Goal: Register for event/course

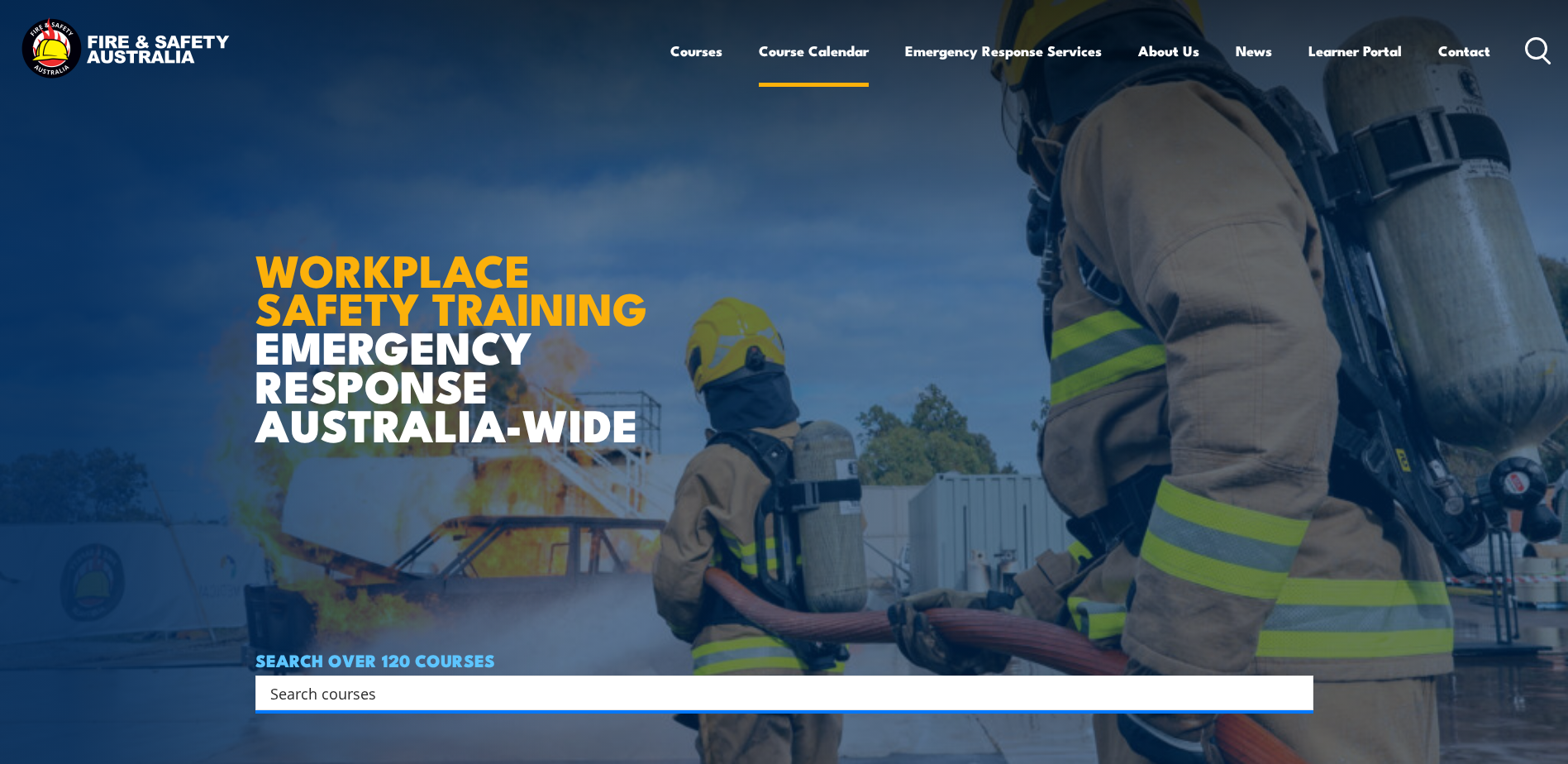
click at [784, 49] on link "Course Calendar" at bounding box center [814, 50] width 110 height 44
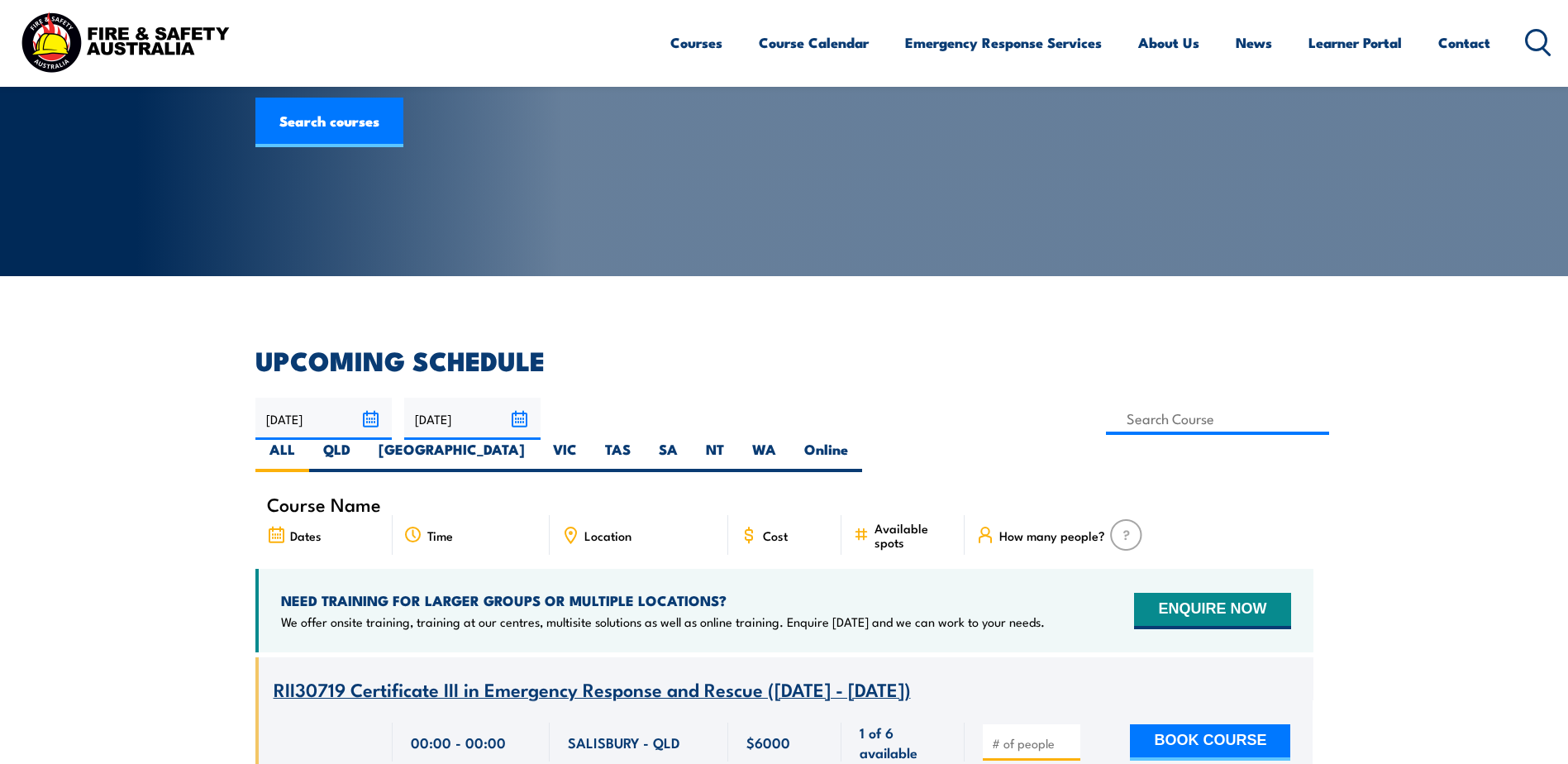
scroll to position [166, 0]
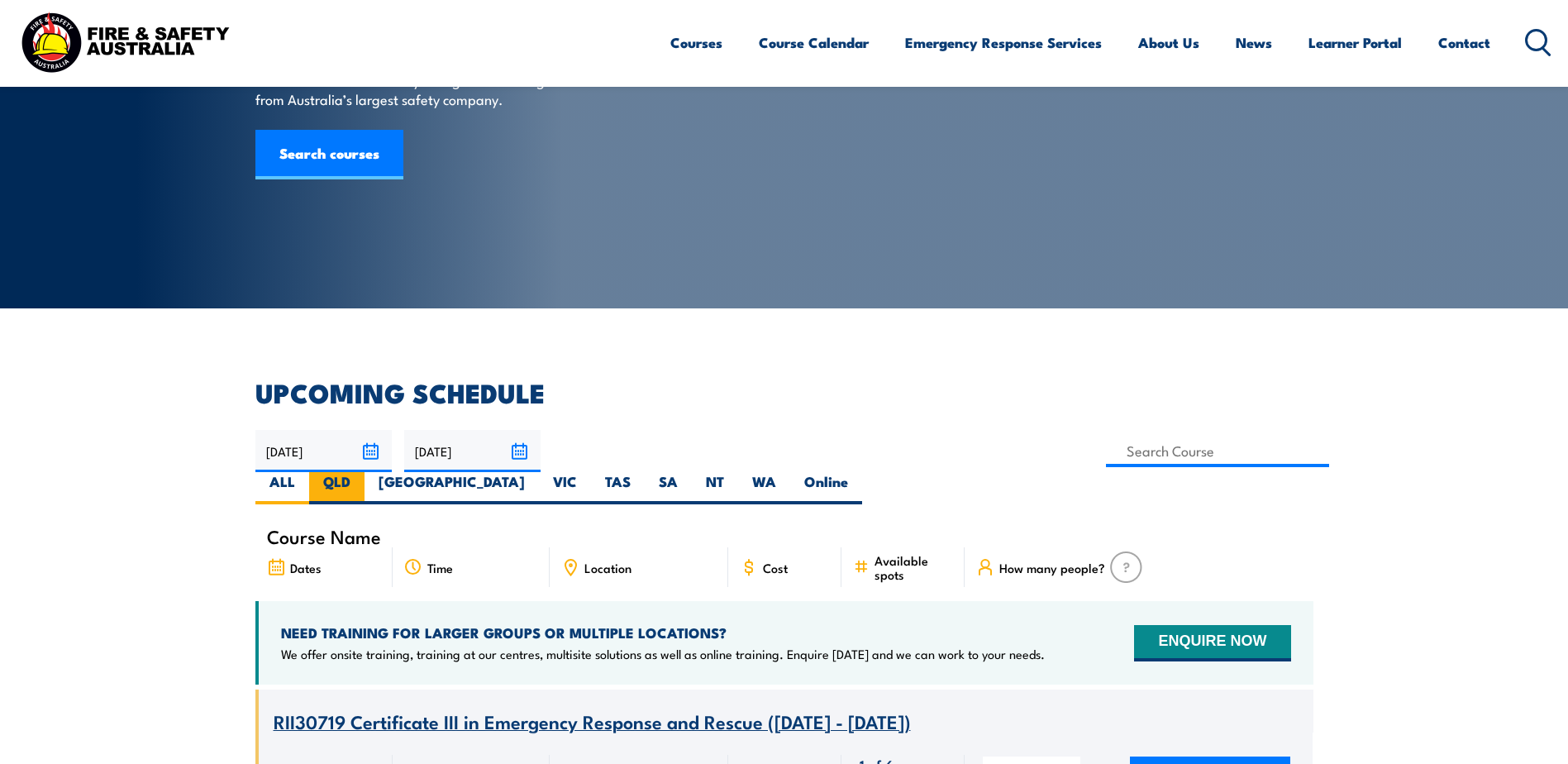
click at [364, 472] on label "QLD" at bounding box center [337, 488] width 55 height 32
click at [361, 472] on input "QLD" at bounding box center [356, 477] width 10 height 10
radio input "true"
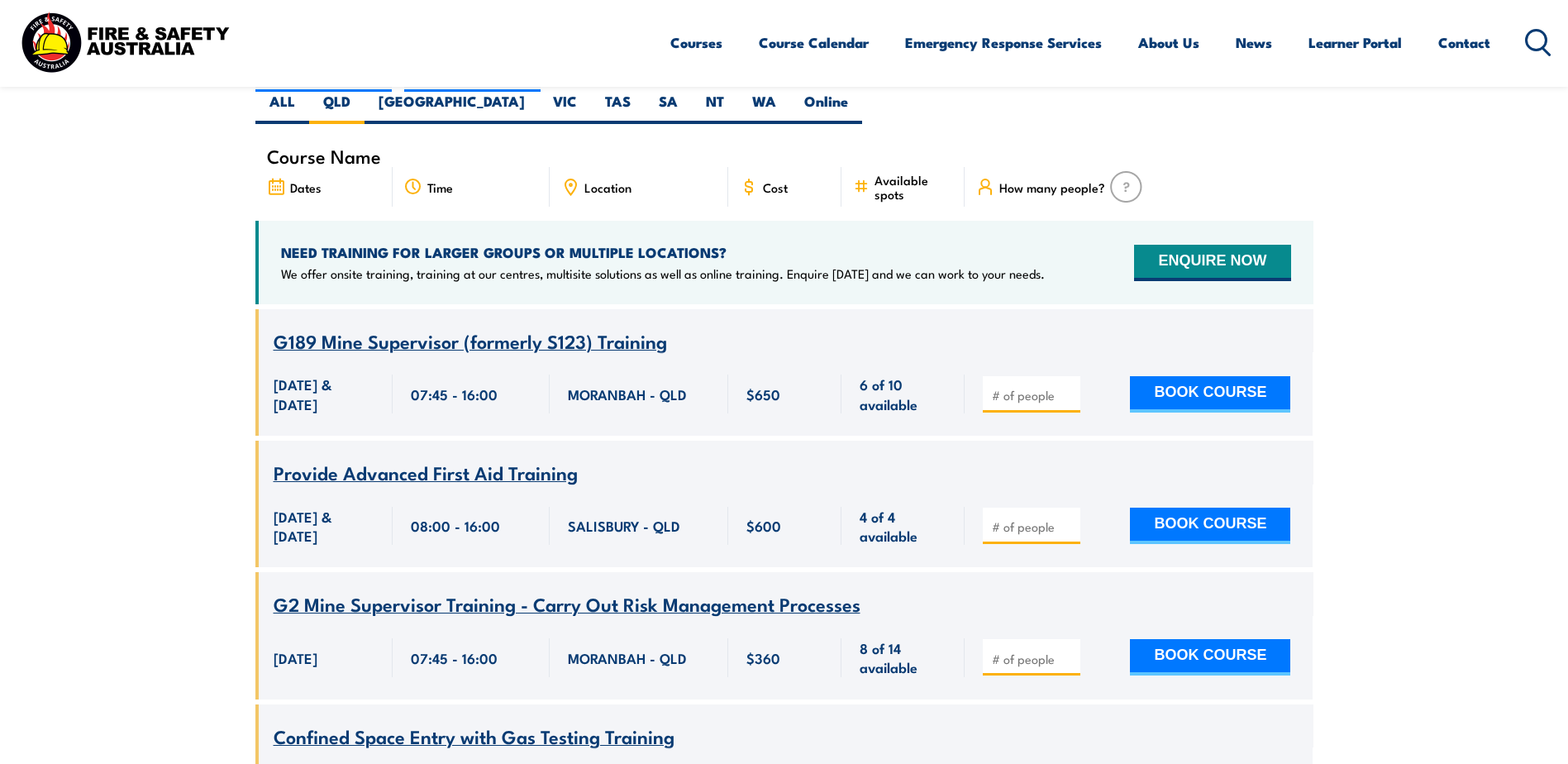
scroll to position [546, 0]
click at [597, 180] on span "Location" at bounding box center [608, 186] width 48 height 14
click at [568, 178] on icon at bounding box center [570, 186] width 18 height 18
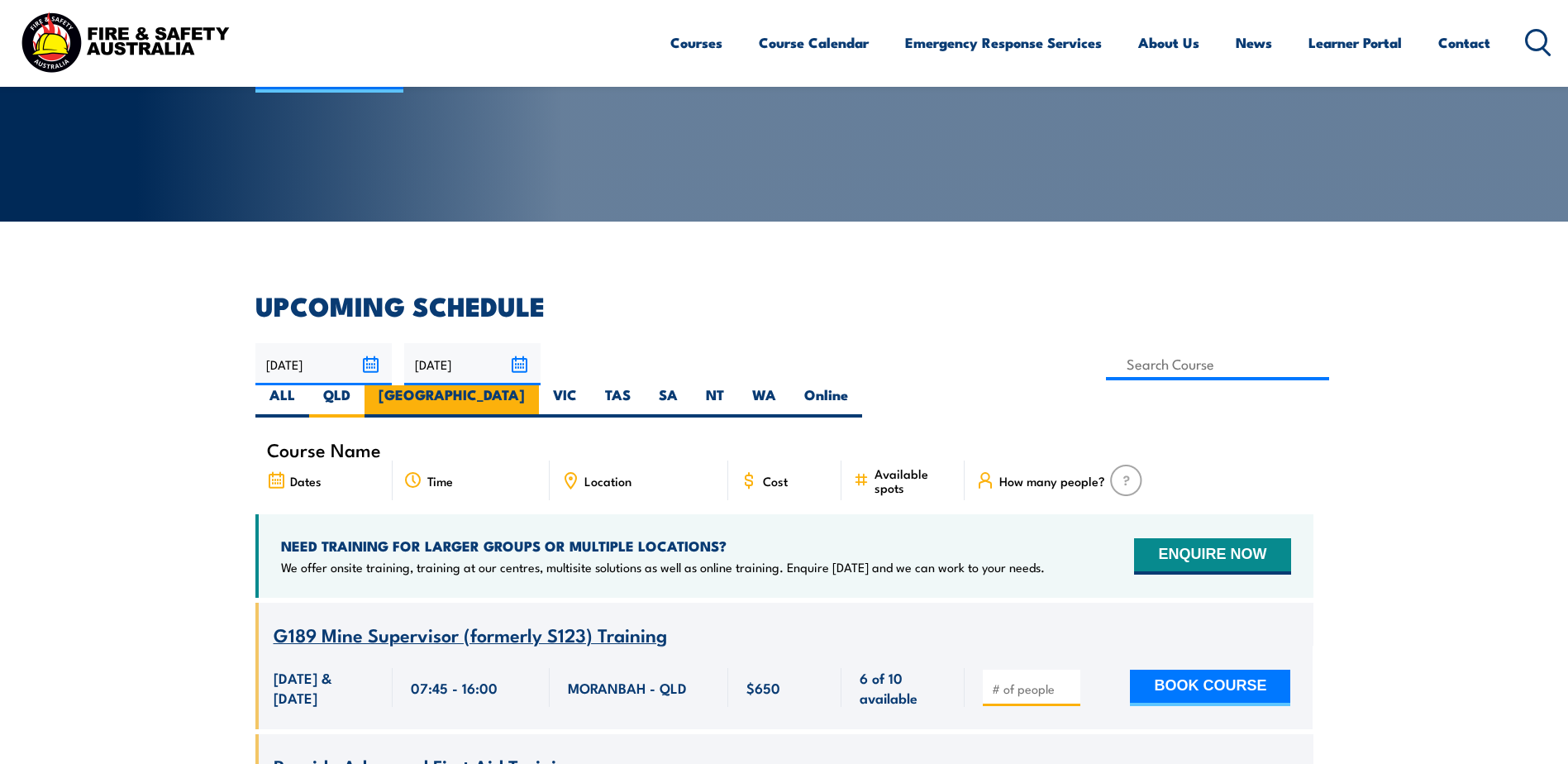
scroll to position [298, 0]
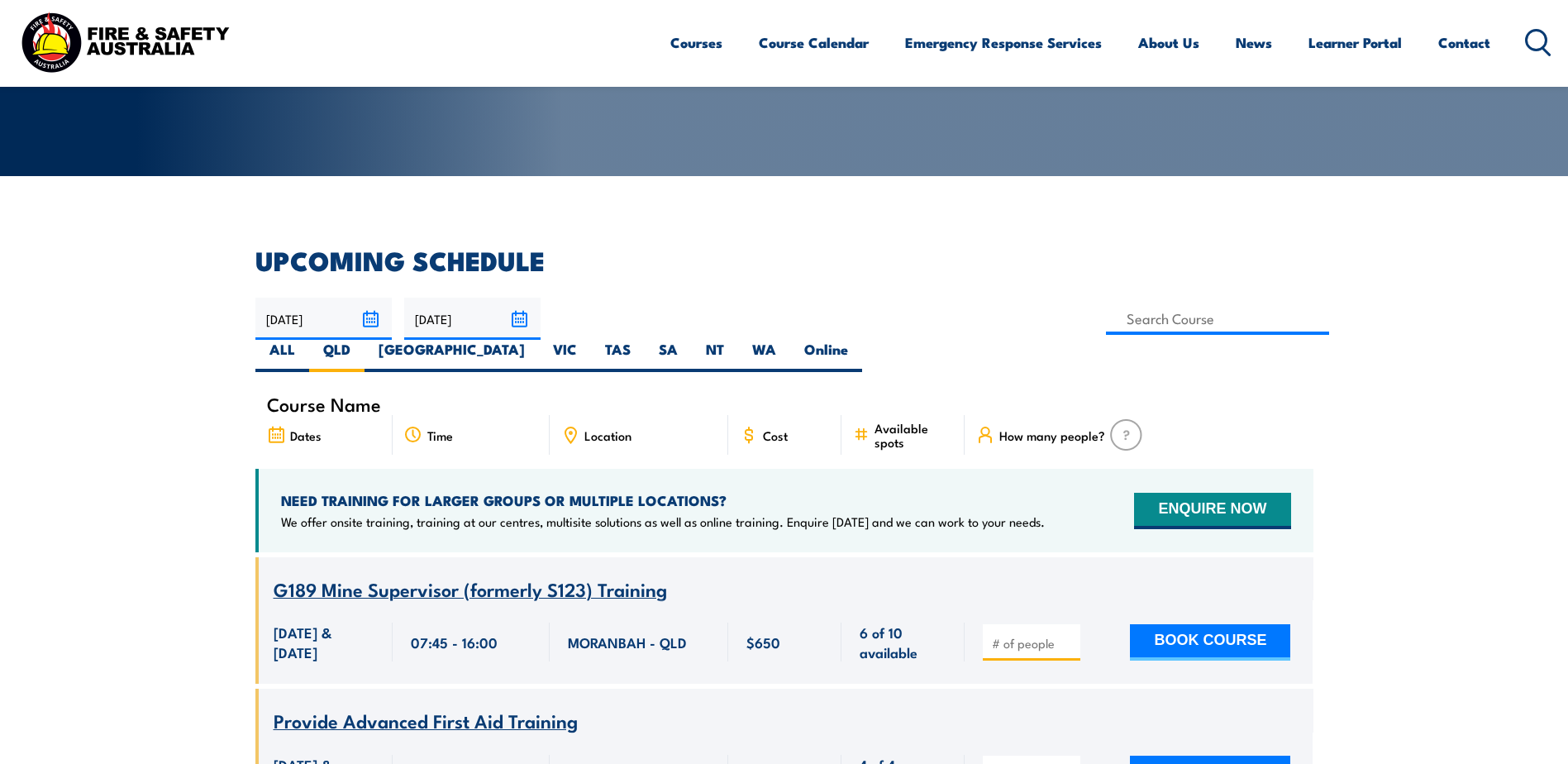
click at [370, 313] on input "18/08/2025" at bounding box center [323, 319] width 136 height 42
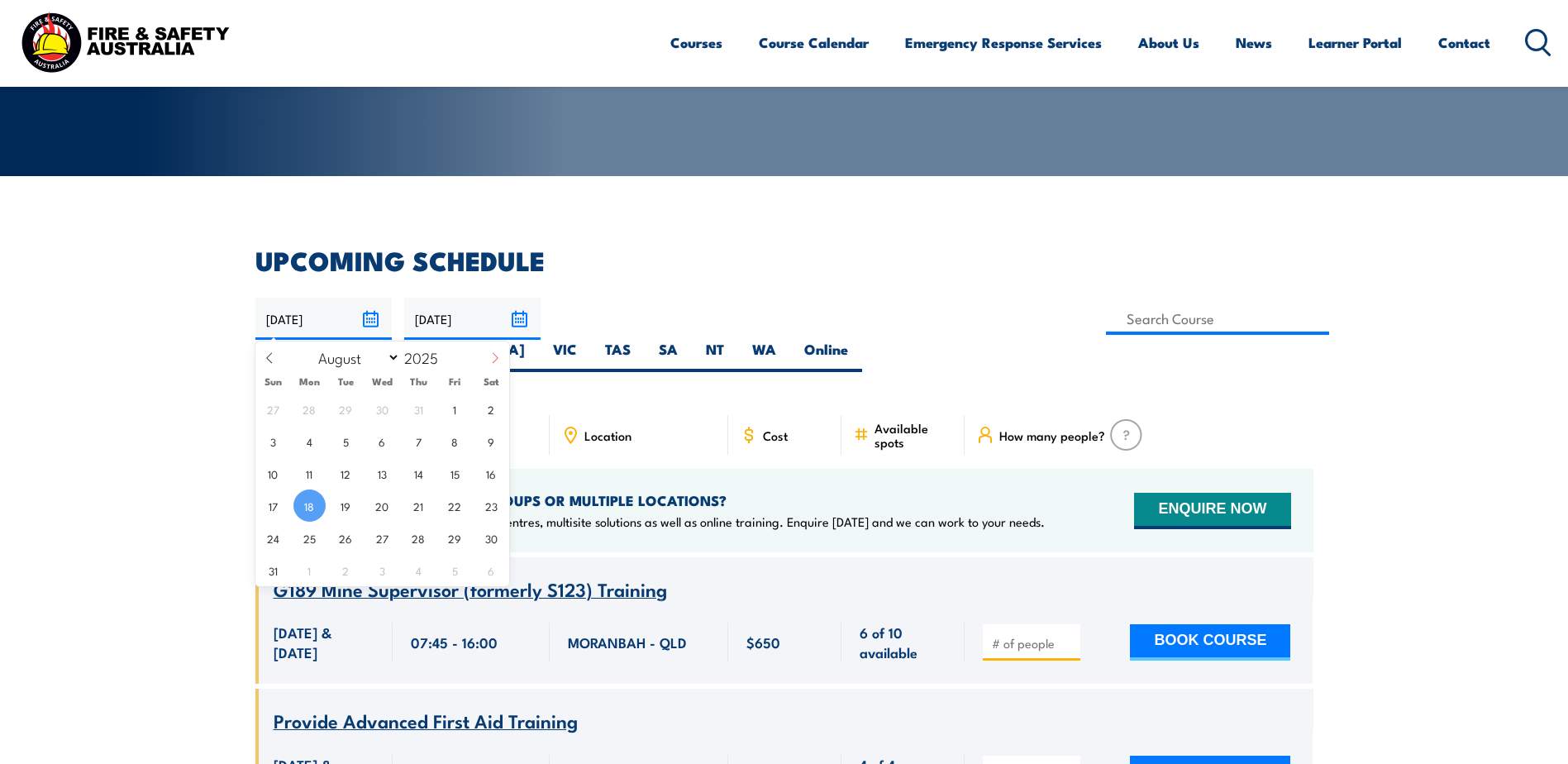
click at [492, 357] on icon at bounding box center [495, 358] width 11 height 11
select select "8"
click at [452, 421] on span "5" at bounding box center [455, 409] width 32 height 32
type input "05/09/2025"
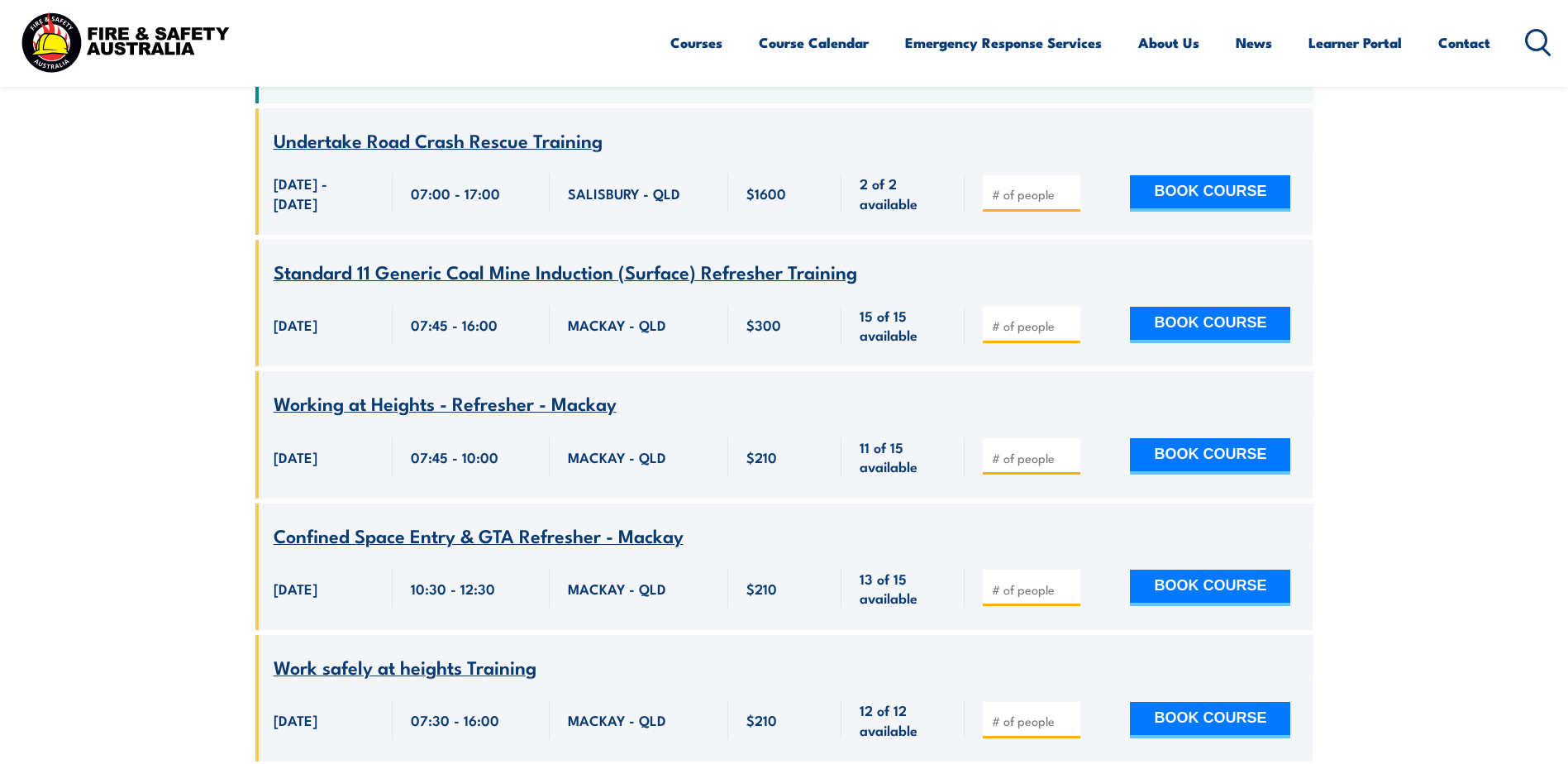
scroll to position [876, 0]
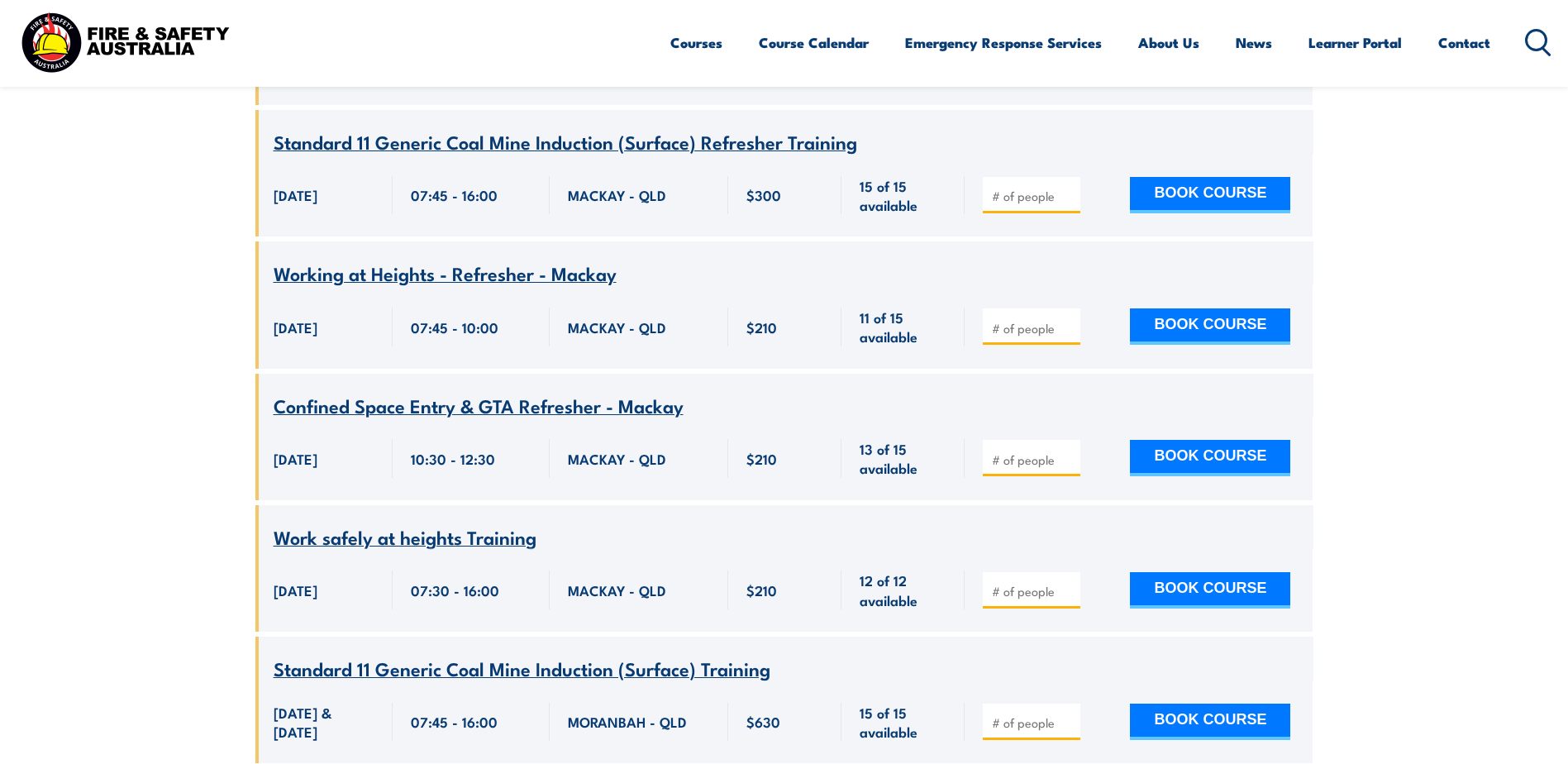
click at [1015, 452] on input "number" at bounding box center [1033, 460] width 83 height 16
type input "1"
click at [1196, 440] on button "BOOK COURSE" at bounding box center [1210, 458] width 161 height 36
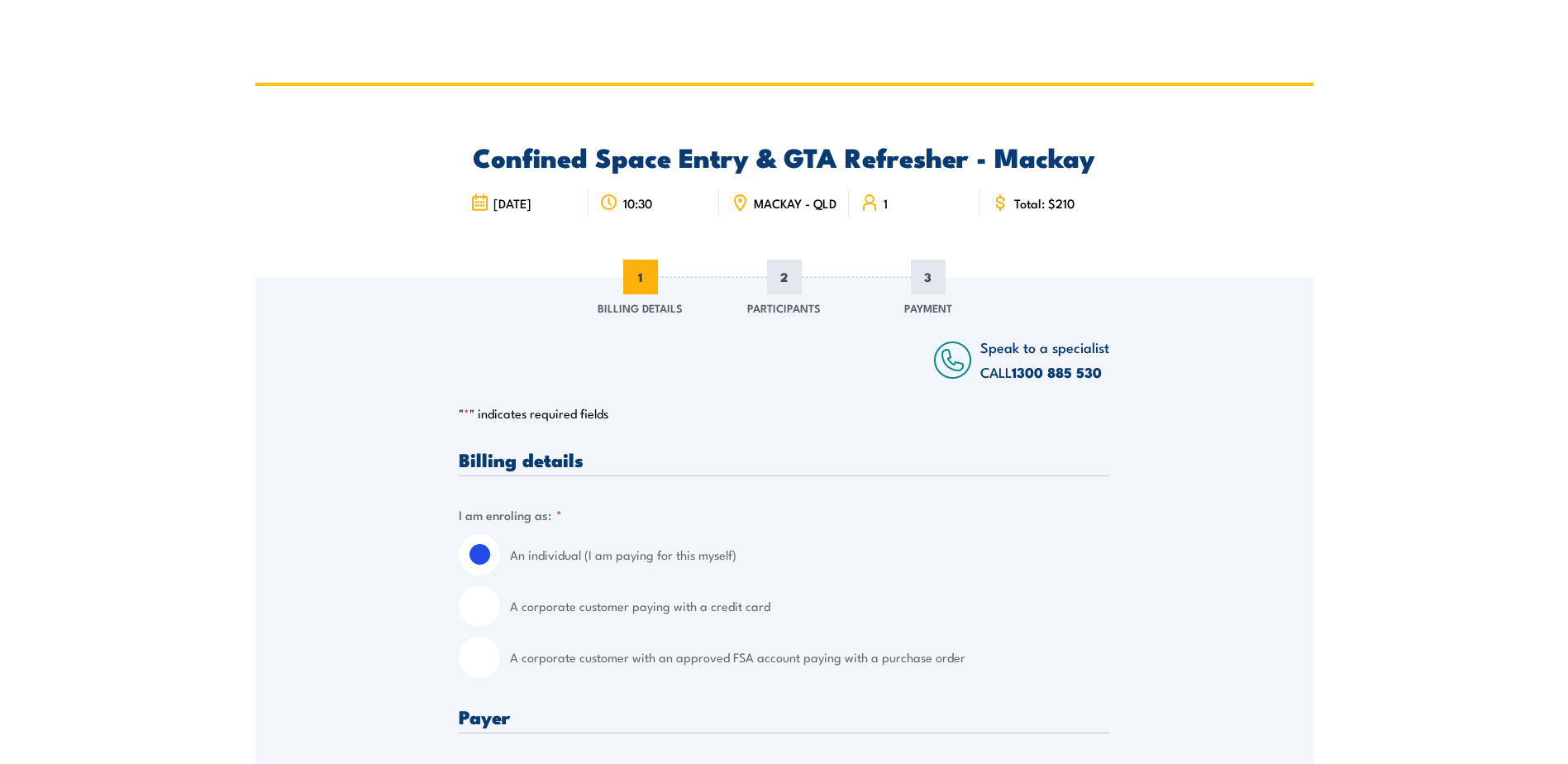
click at [572, 522] on fieldset "I am enroling as: * An individual (I am paying for this myself) A corporate cus…" at bounding box center [784, 592] width 650 height 173
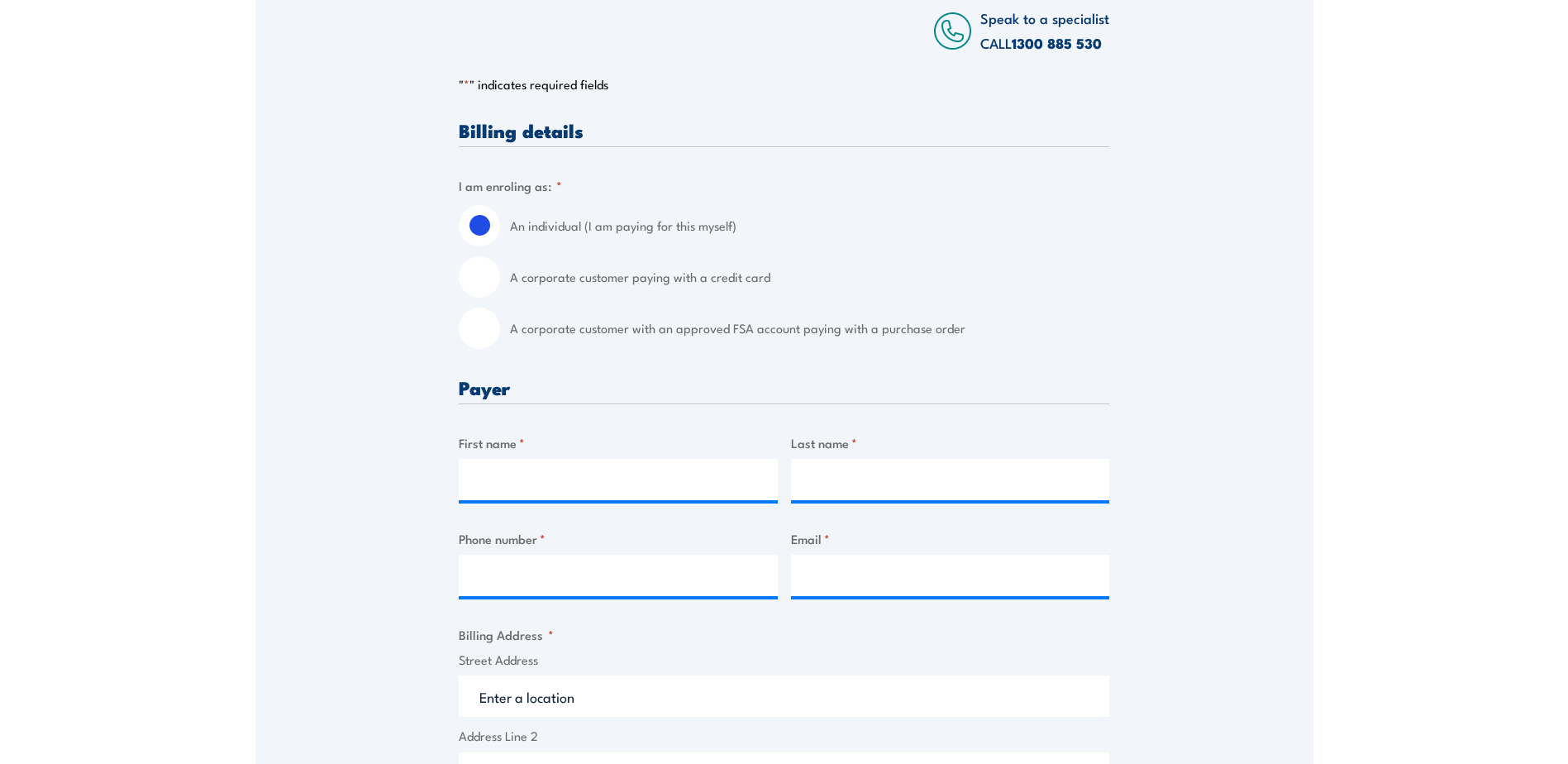
scroll to position [496, 0]
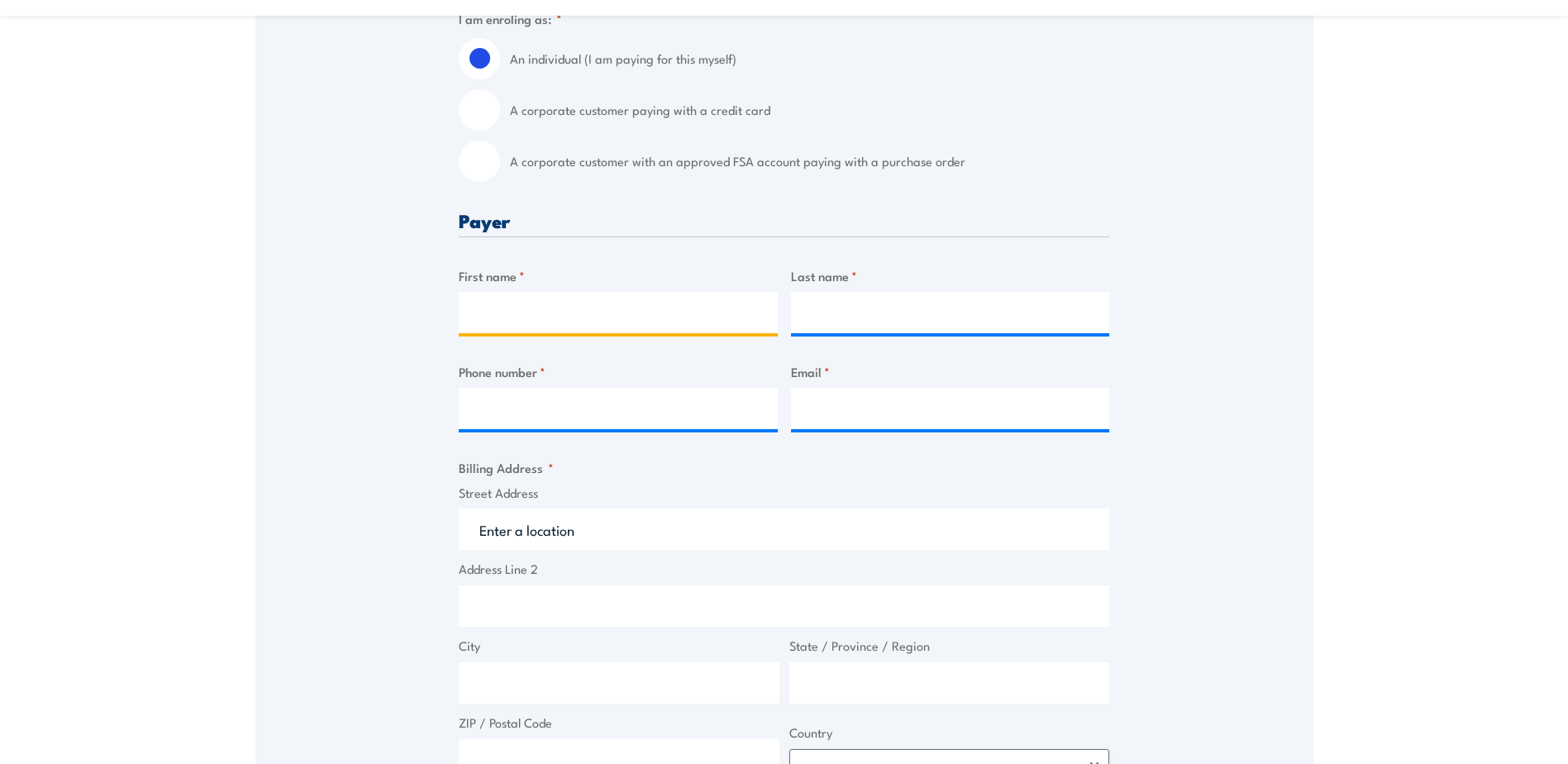
click at [581, 325] on input "First name *" at bounding box center [617, 312] width 319 height 41
type input "[PERSON_NAME]"
type input "Cook"
type input "0473475500"
type input "[EMAIL_ADDRESS][DOMAIN_NAME]"
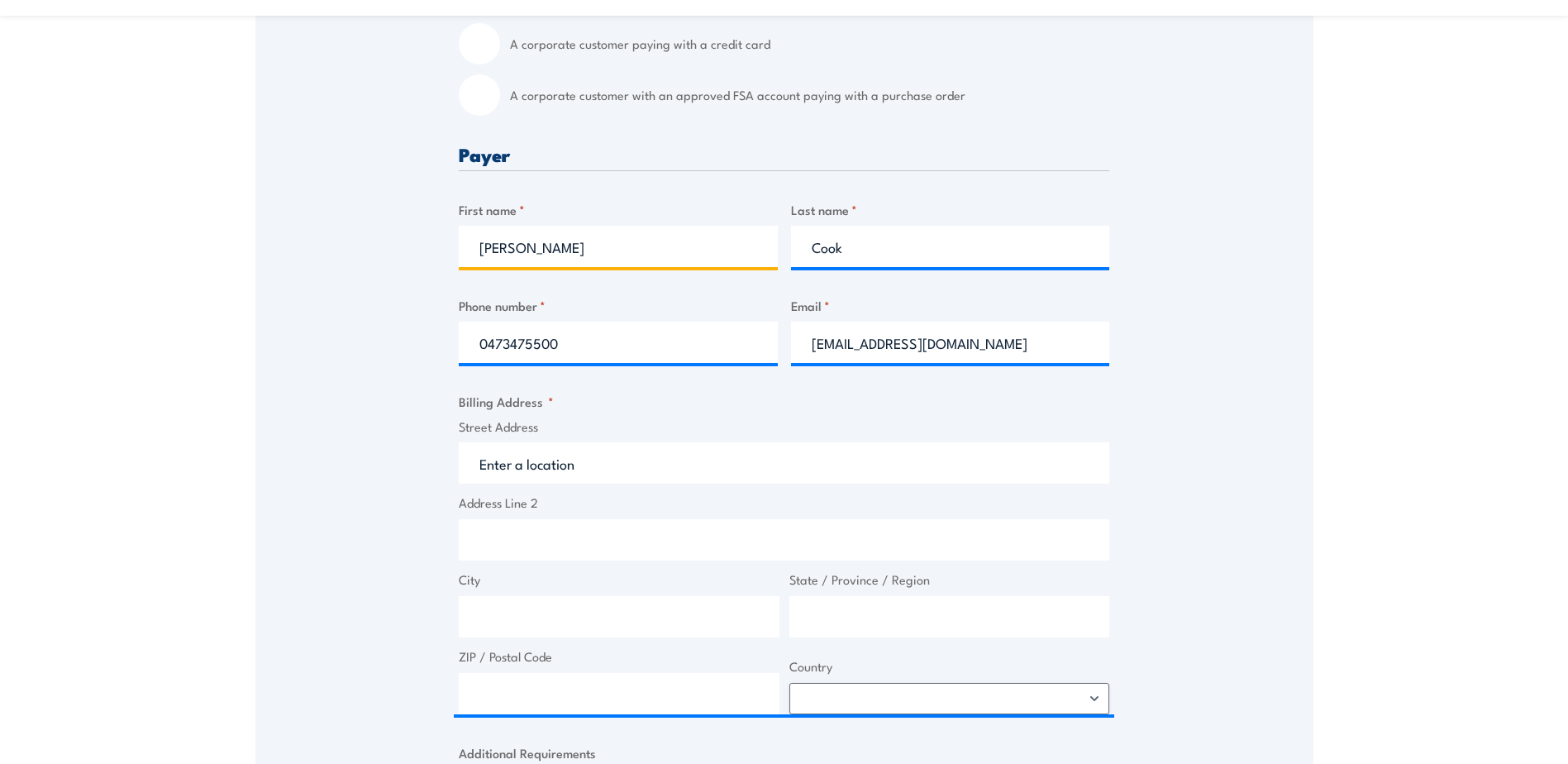
scroll to position [661, 0]
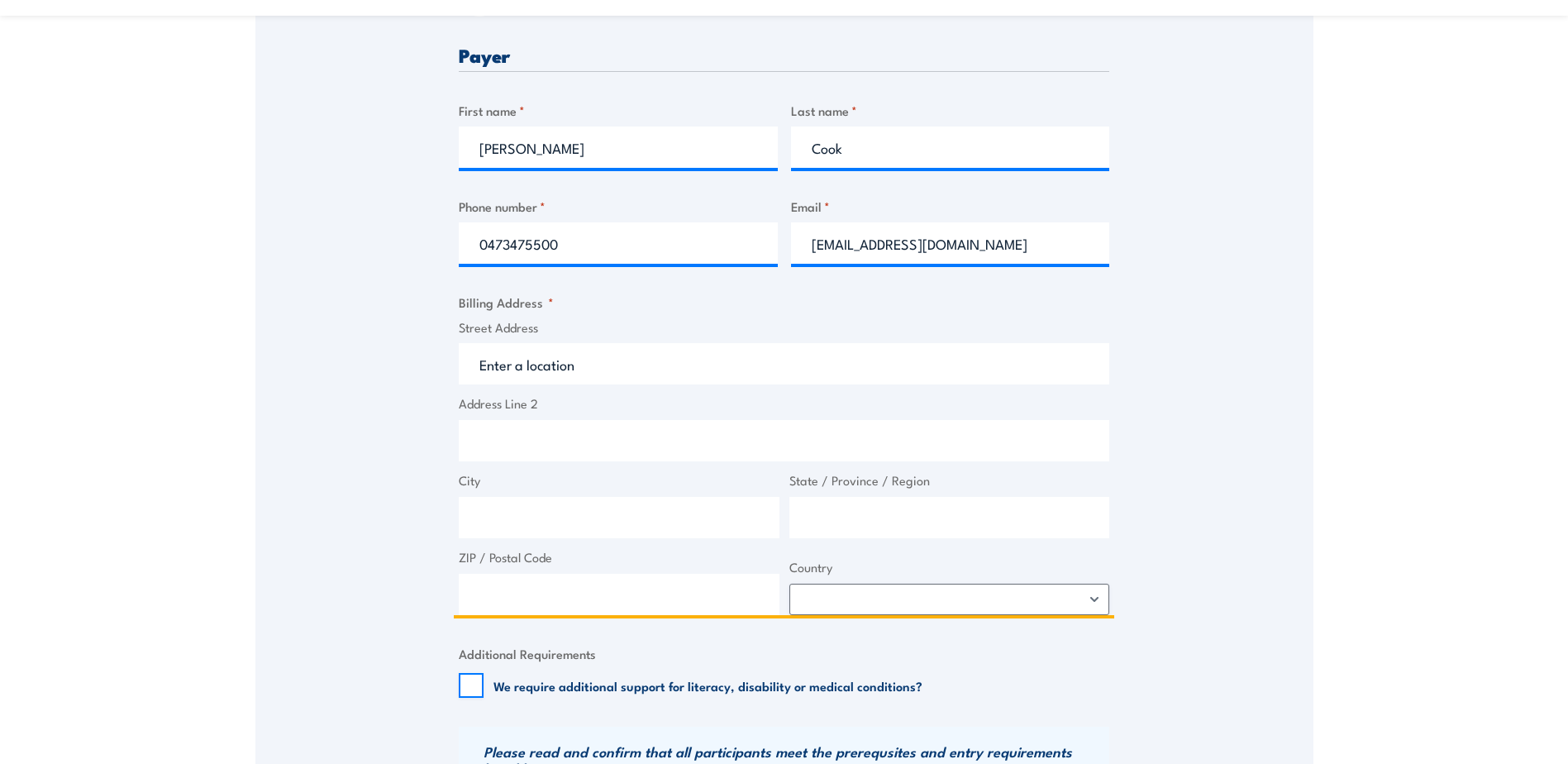
click at [507, 377] on input "Street Address" at bounding box center [784, 363] width 650 height 41
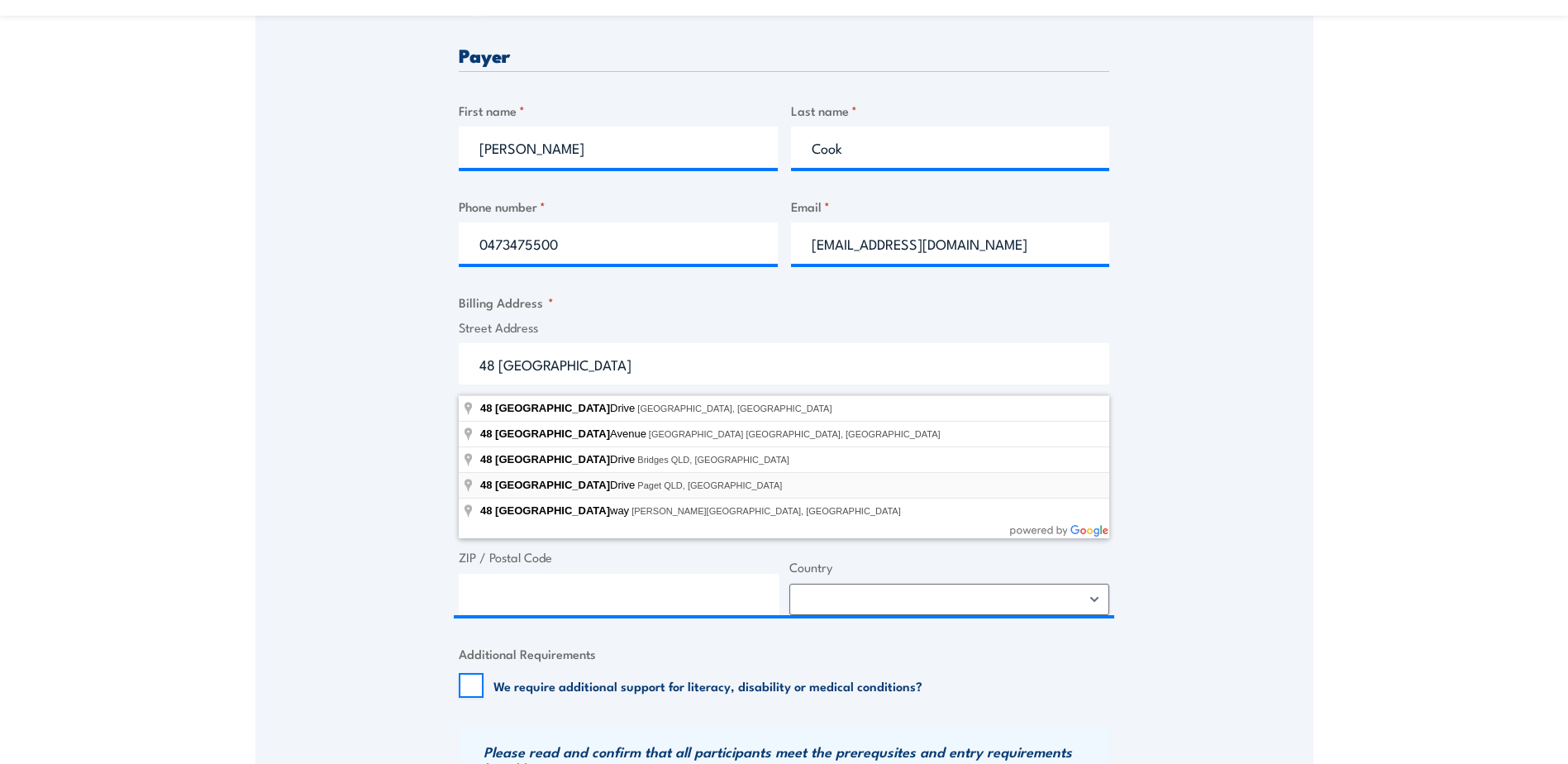
type input "[STREET_ADDRESS]"
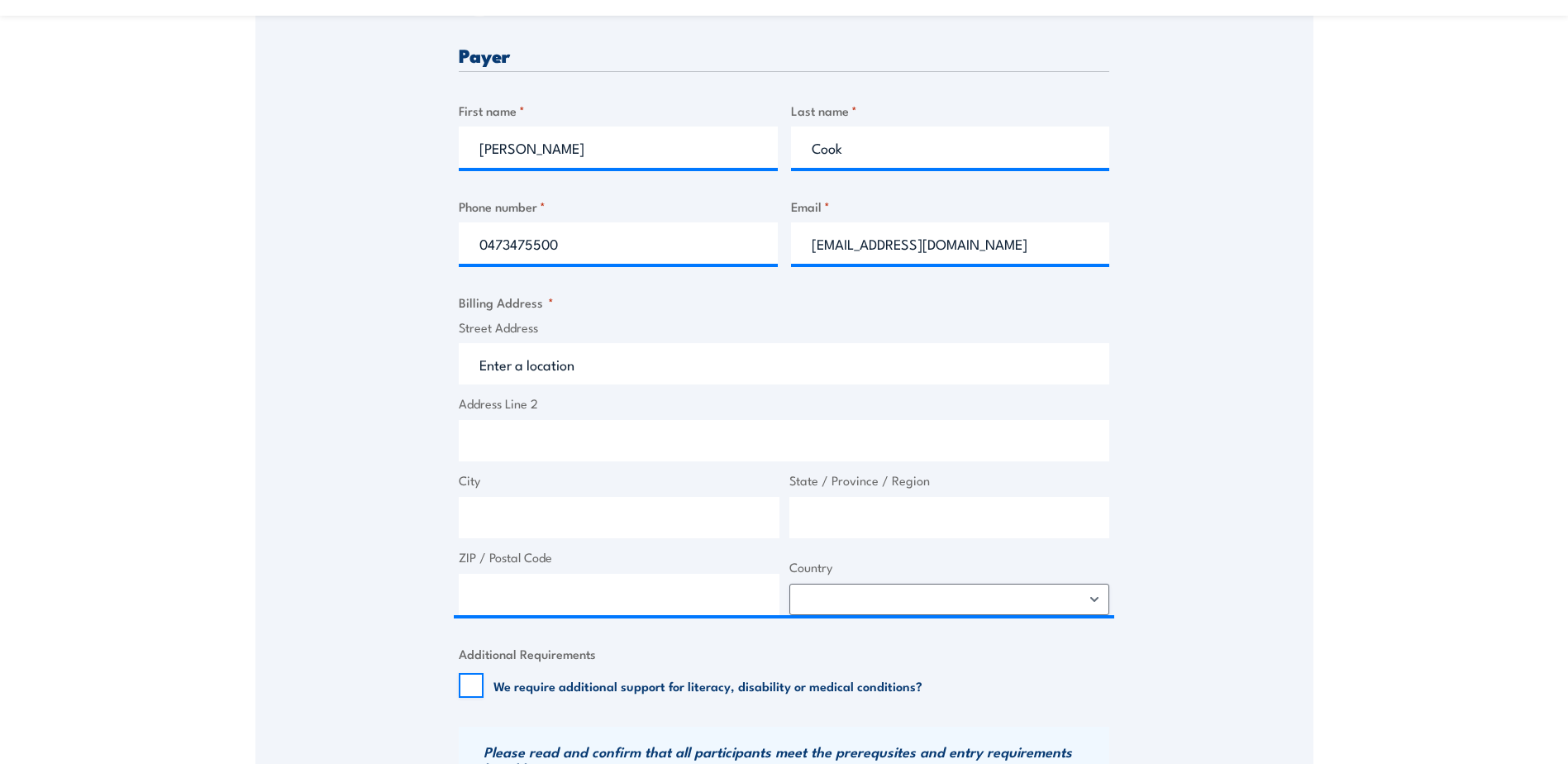
type input "[STREET_ADDRESS]"
type input "Paget"
type input "[GEOGRAPHIC_DATA]"
type input "4740"
select select "[GEOGRAPHIC_DATA]"
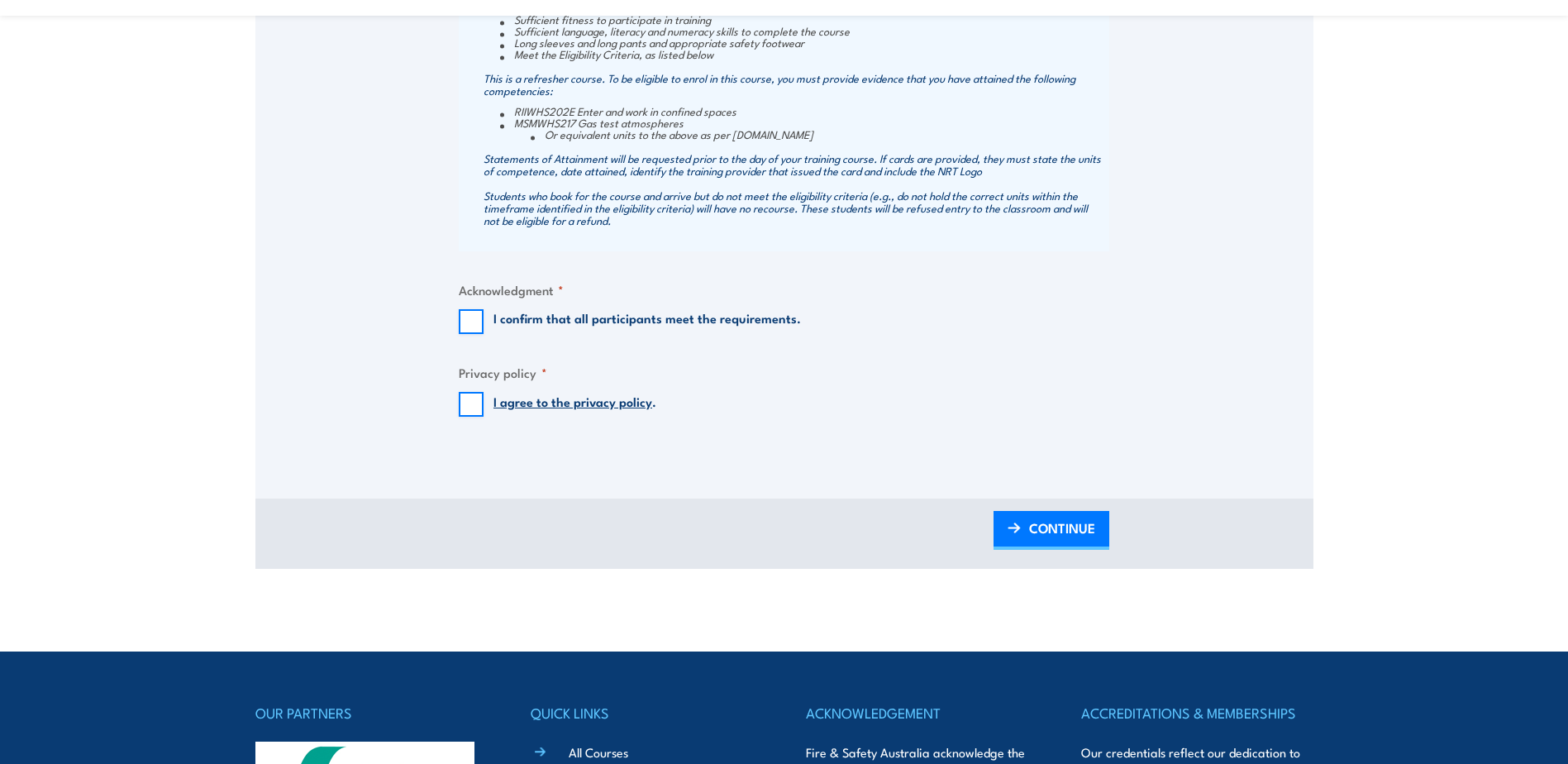
scroll to position [1488, 0]
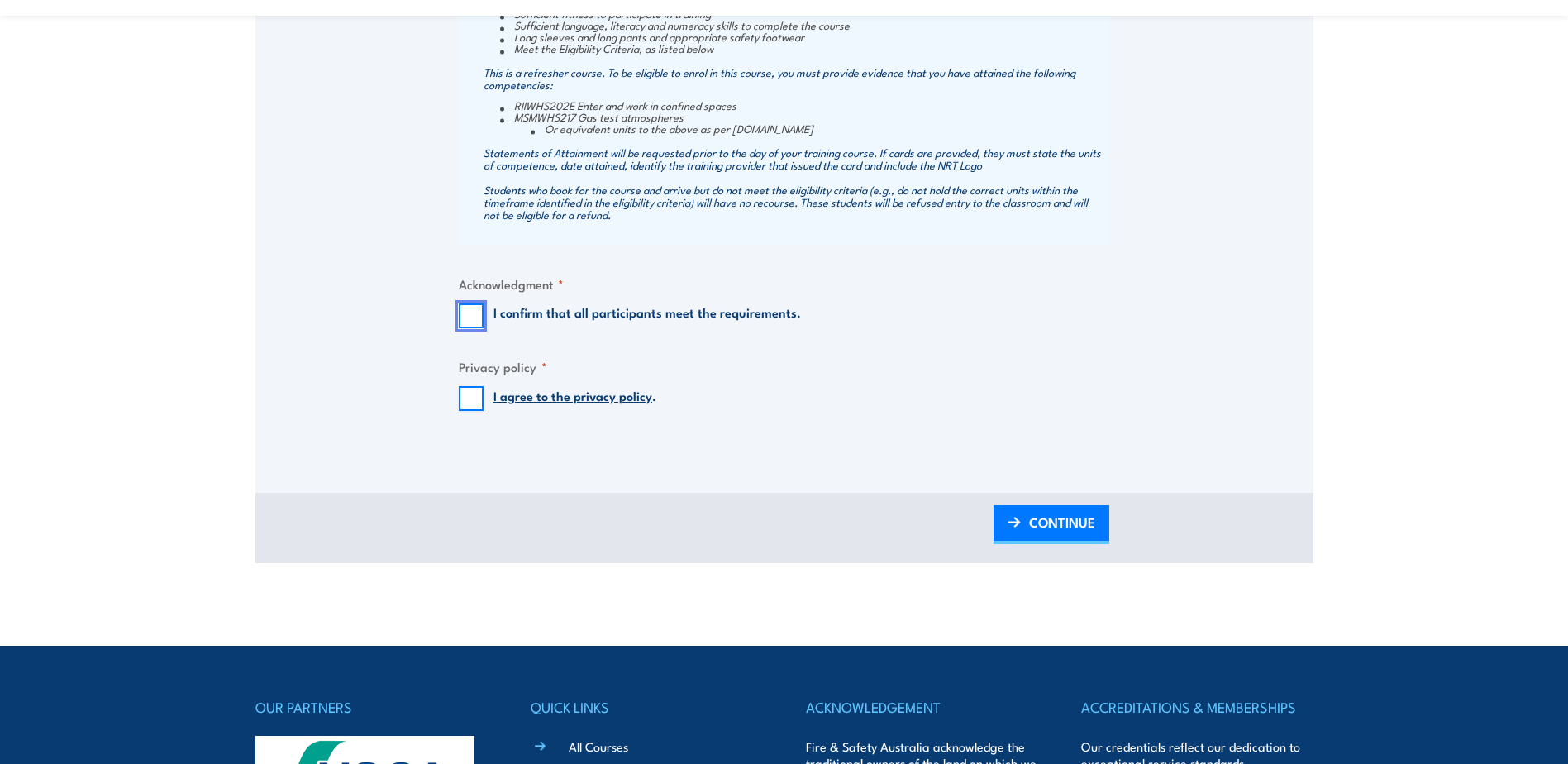
drag, startPoint x: 471, startPoint y: 323, endPoint x: 471, endPoint y: 334, distance: 11.0
click at [471, 323] on input "I confirm that all participants meet the requirements." at bounding box center [471, 316] width 25 height 25
checkbox input "true"
click at [477, 411] on input "I agree to the privacy policy ." at bounding box center [471, 399] width 25 height 25
checkbox input "true"
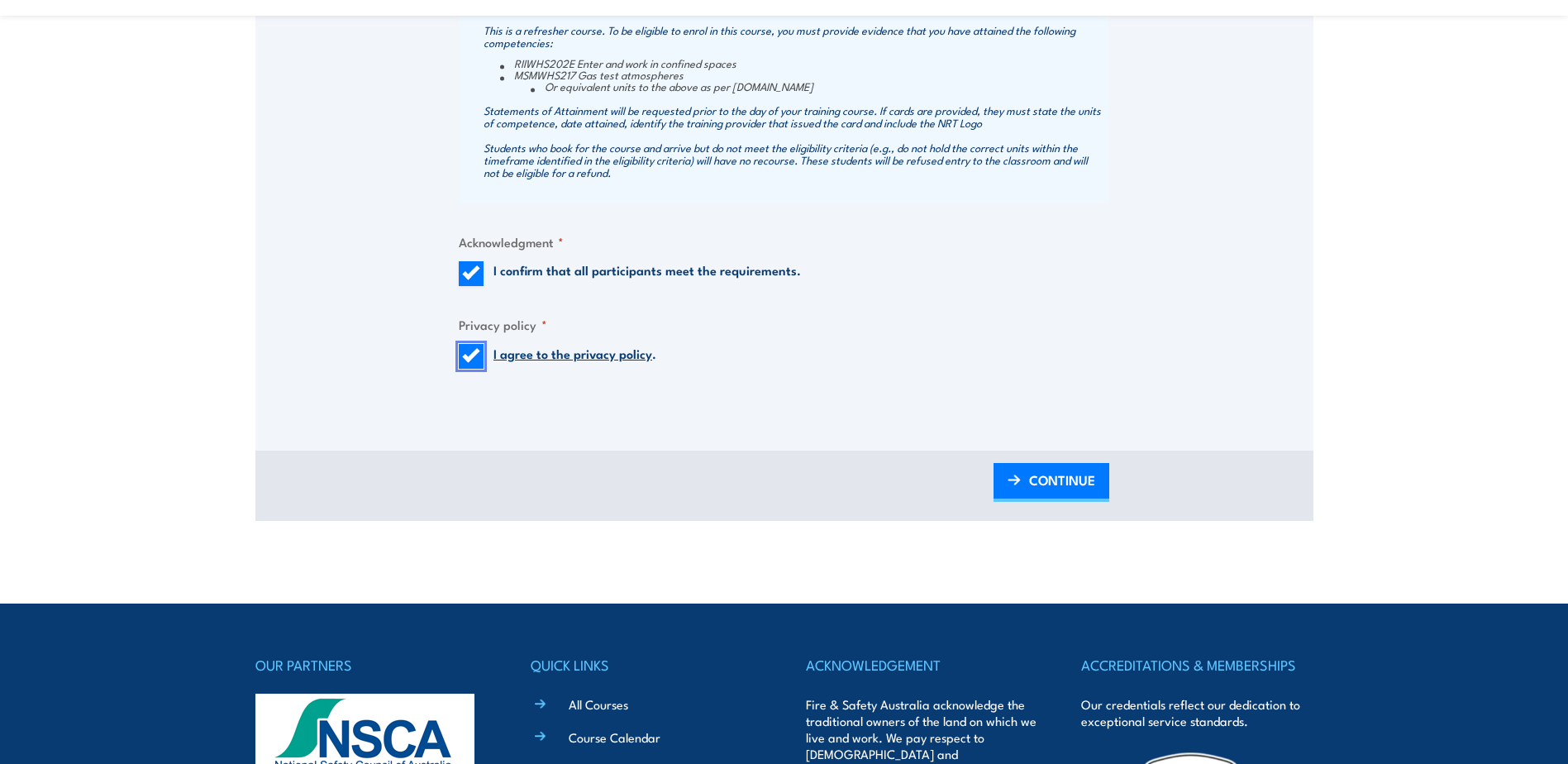
scroll to position [1571, 0]
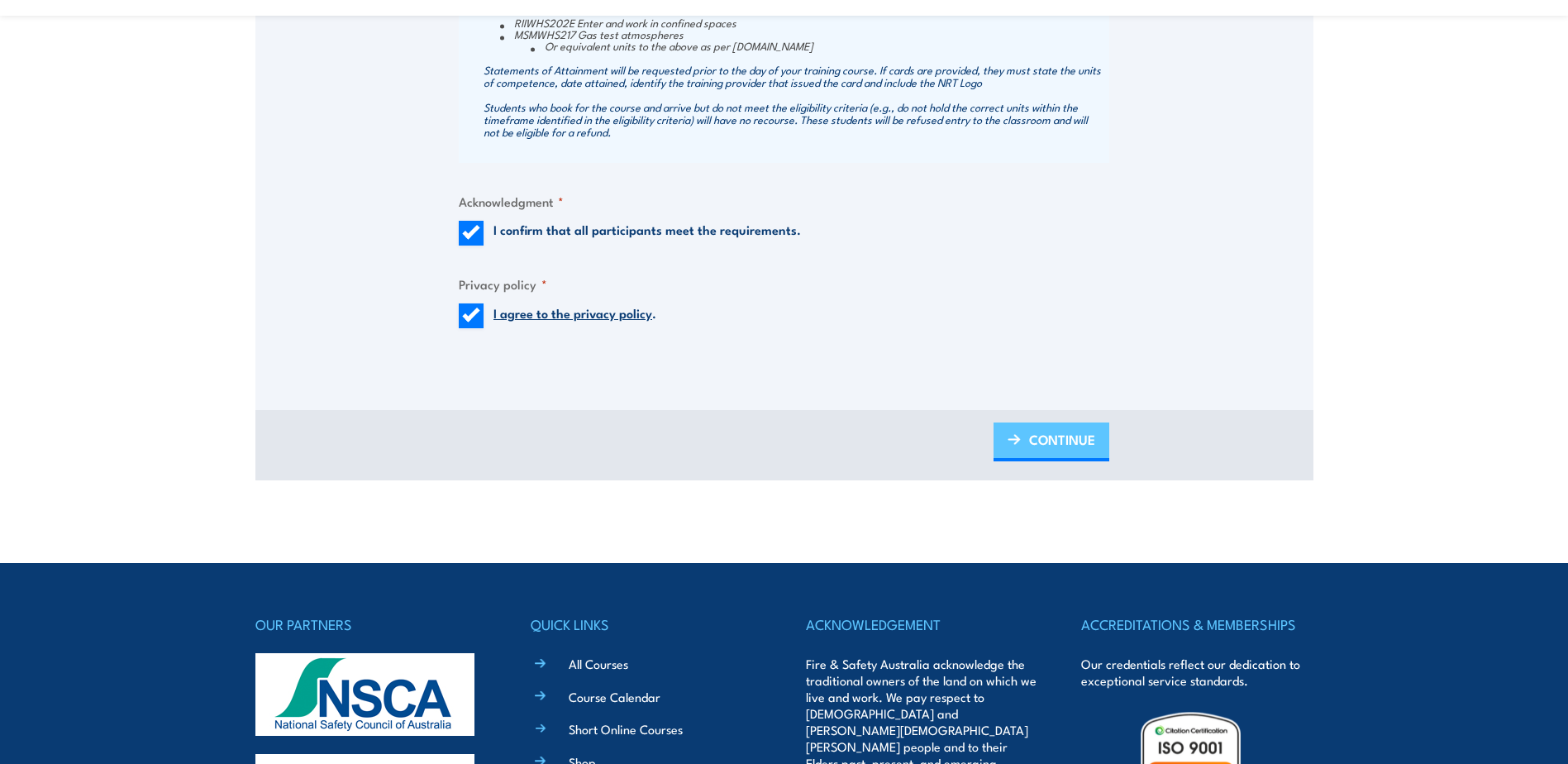
click at [1054, 449] on span "CONTINUE" at bounding box center [1062, 440] width 67 height 44
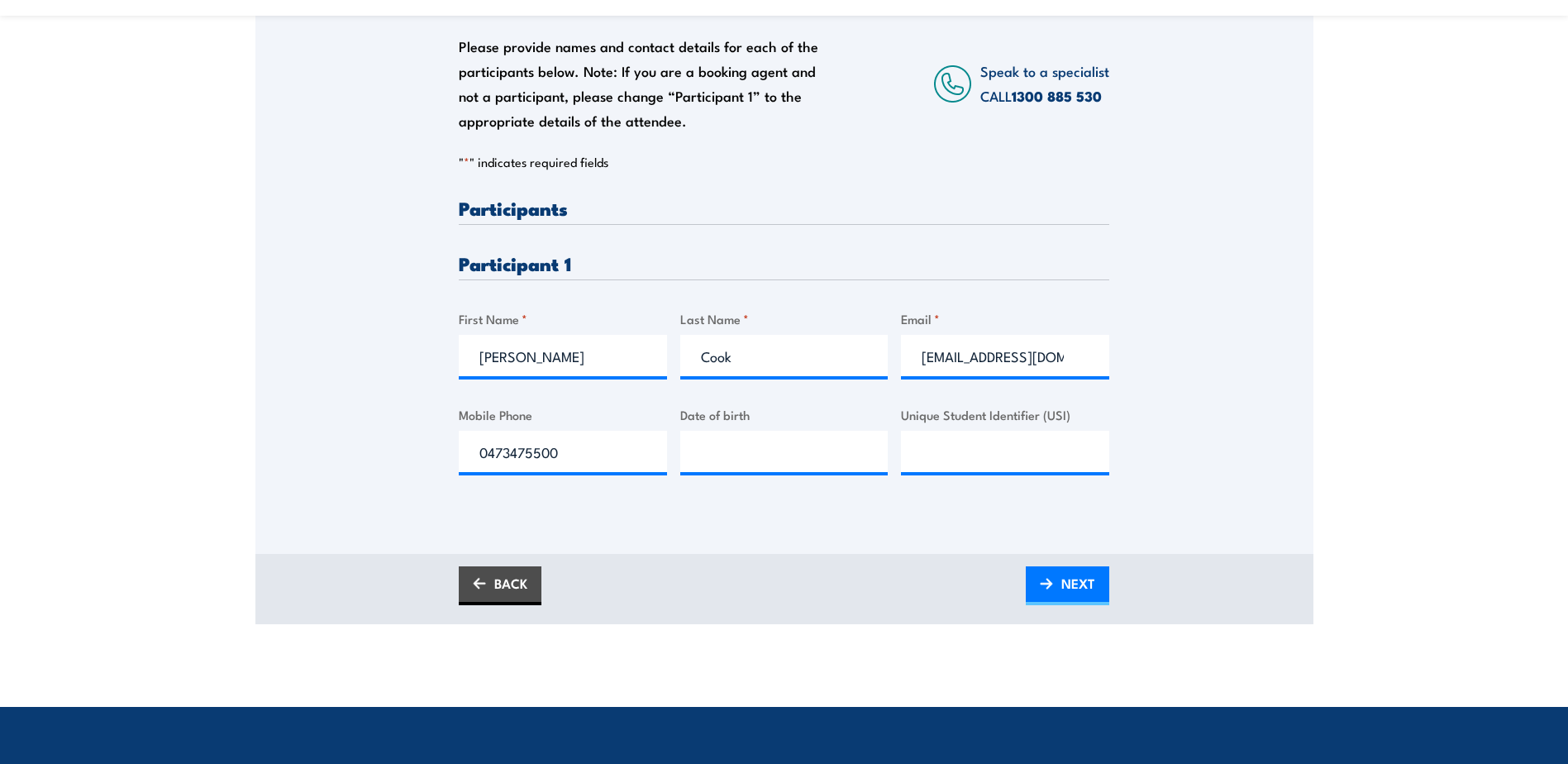
scroll to position [331, 0]
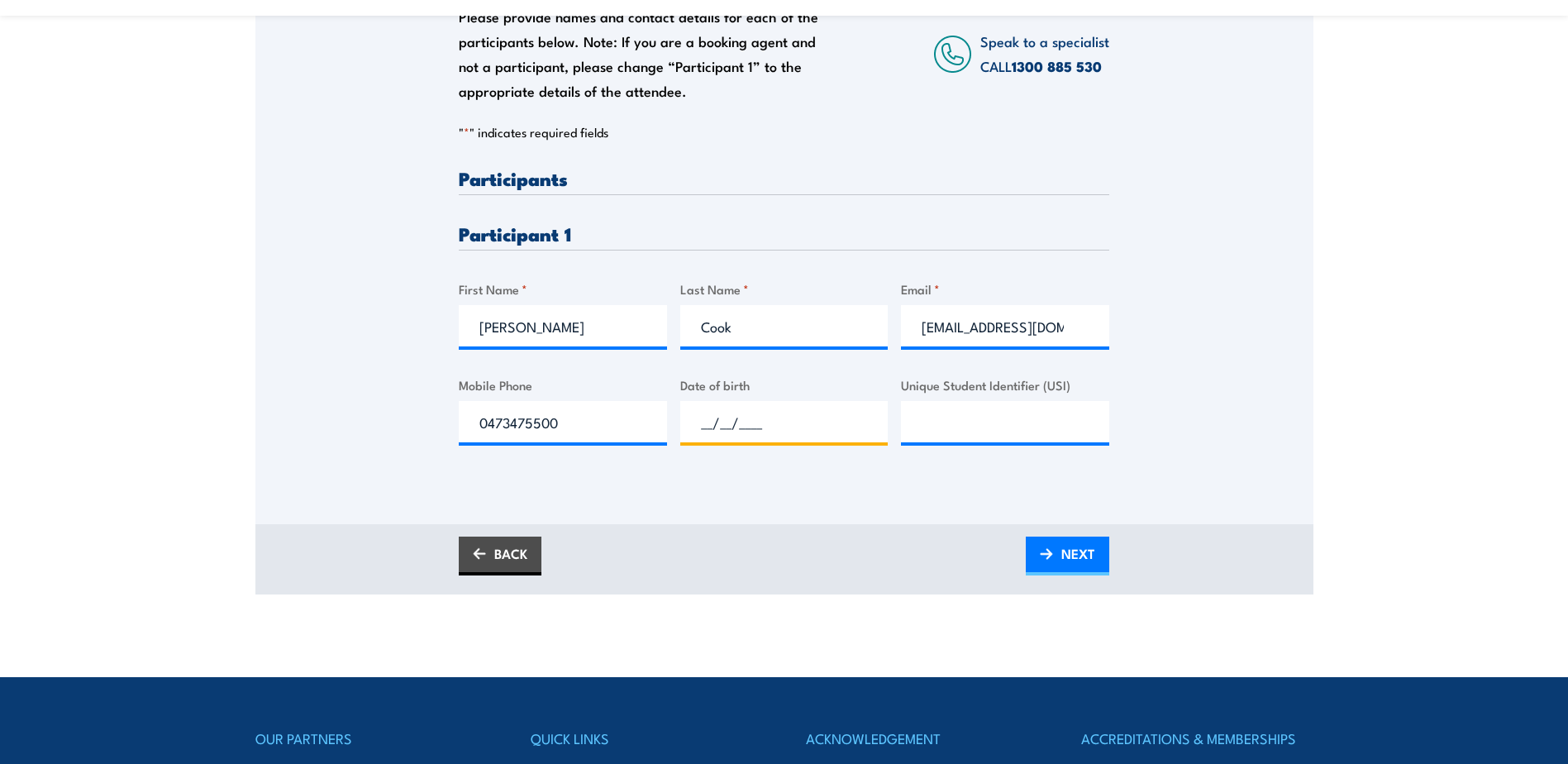
click at [715, 428] on input "__/__/____" at bounding box center [784, 421] width 208 height 41
type input "[DATE]"
click at [997, 429] on input "Unique Student Identifier (USI)" at bounding box center [1004, 421] width 208 height 41
click at [987, 425] on input "Unique Student Identifier (USI)" at bounding box center [1004, 421] width 208 height 41
paste input "X4EAYEVYCK"
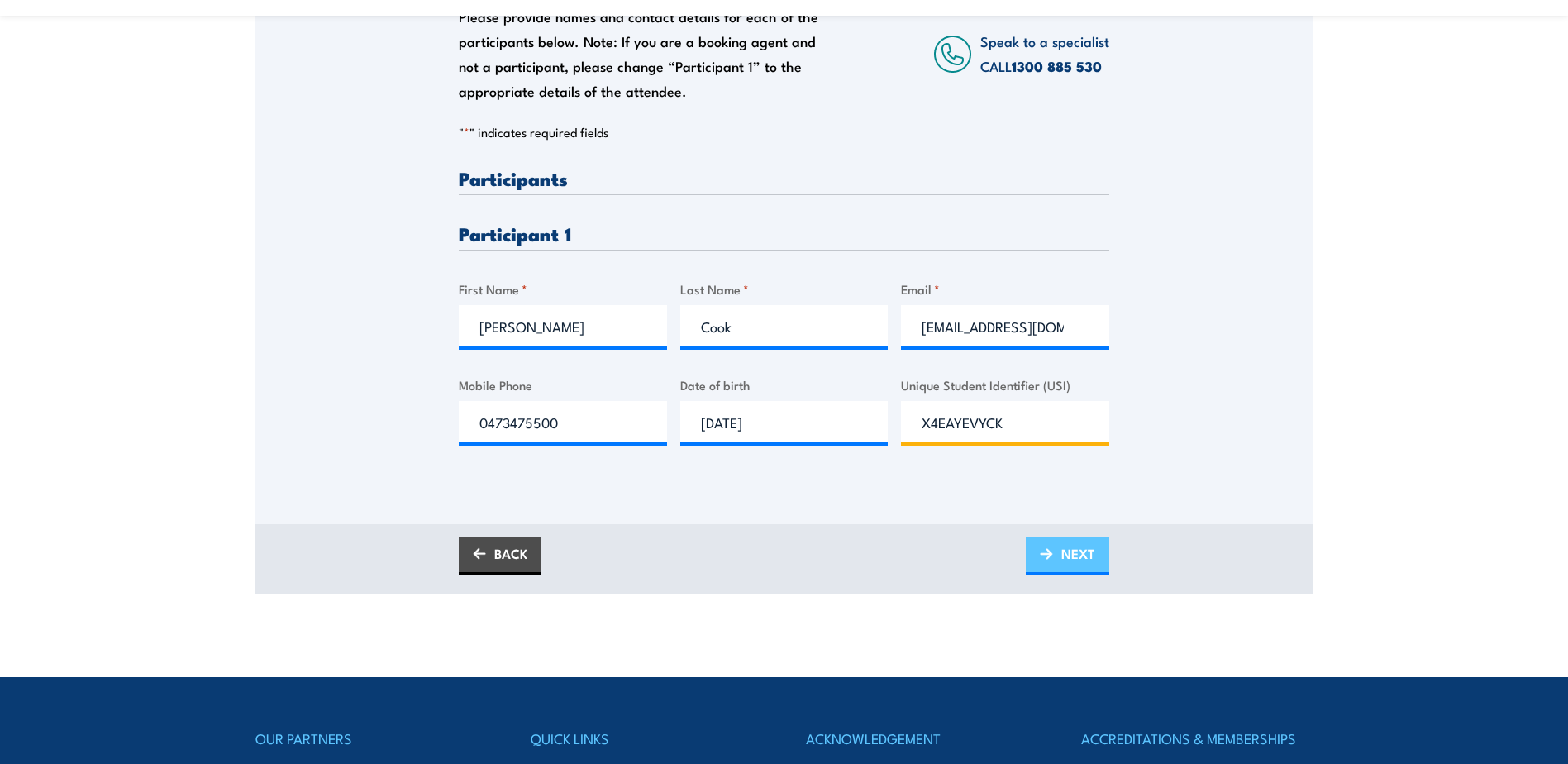
type input "X4EAYEVYCK"
click at [1091, 562] on span "NEXT" at bounding box center [1078, 554] width 34 height 44
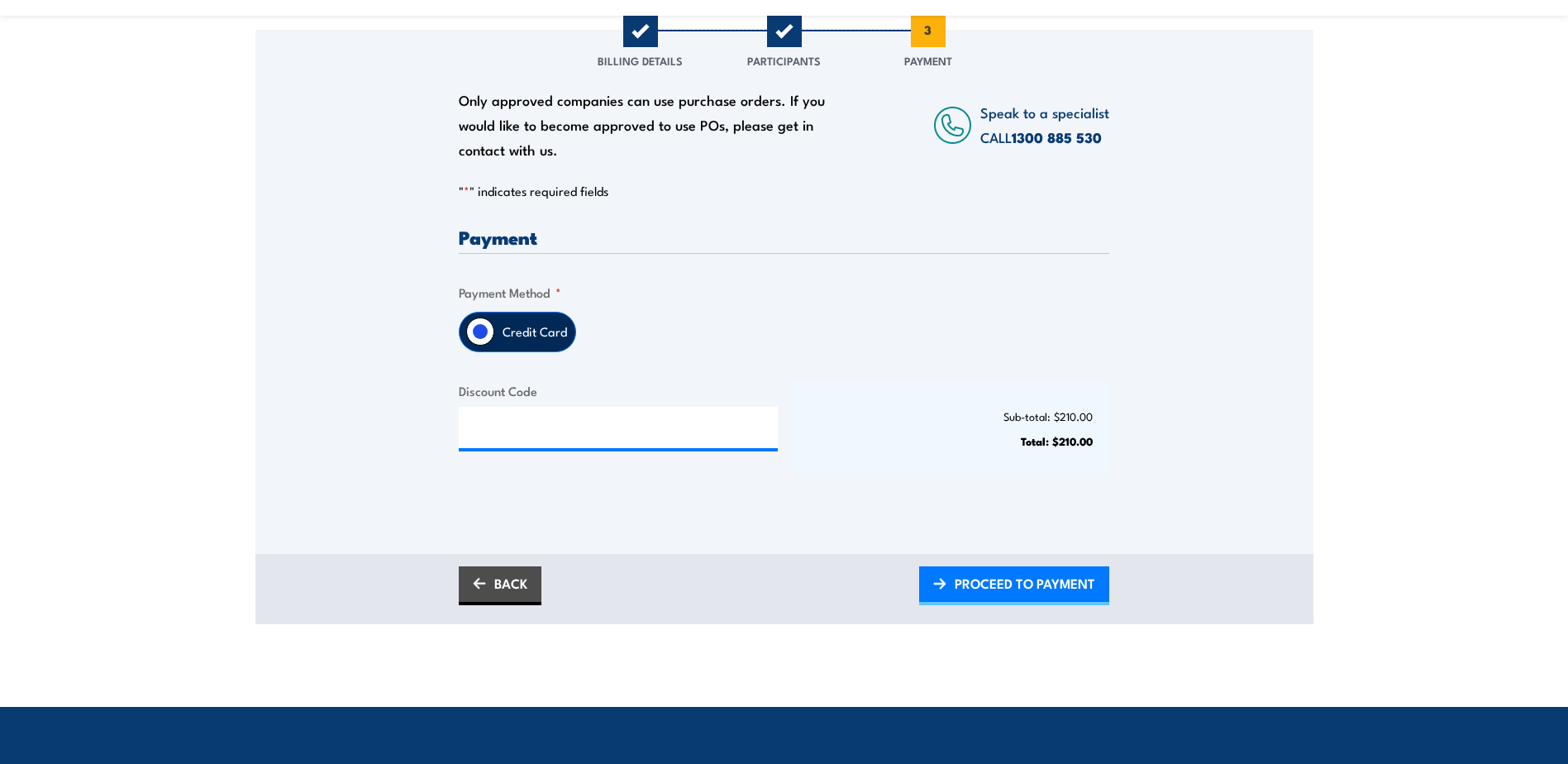
scroll to position [248, 0]
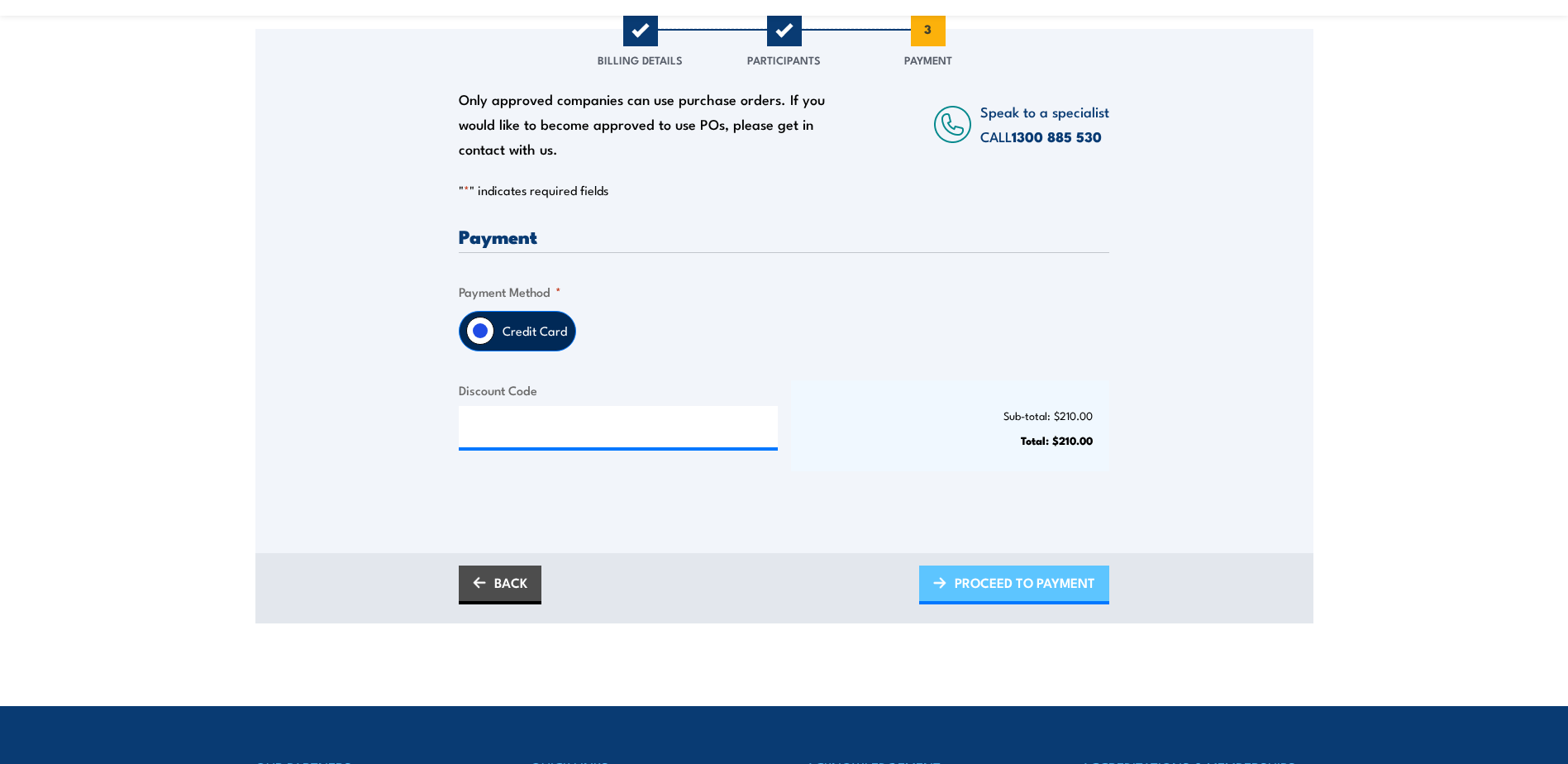
click at [1042, 593] on span "PROCEED TO PAYMENT" at bounding box center [1025, 582] width 141 height 44
